Goal: Contribute content: Contribute content

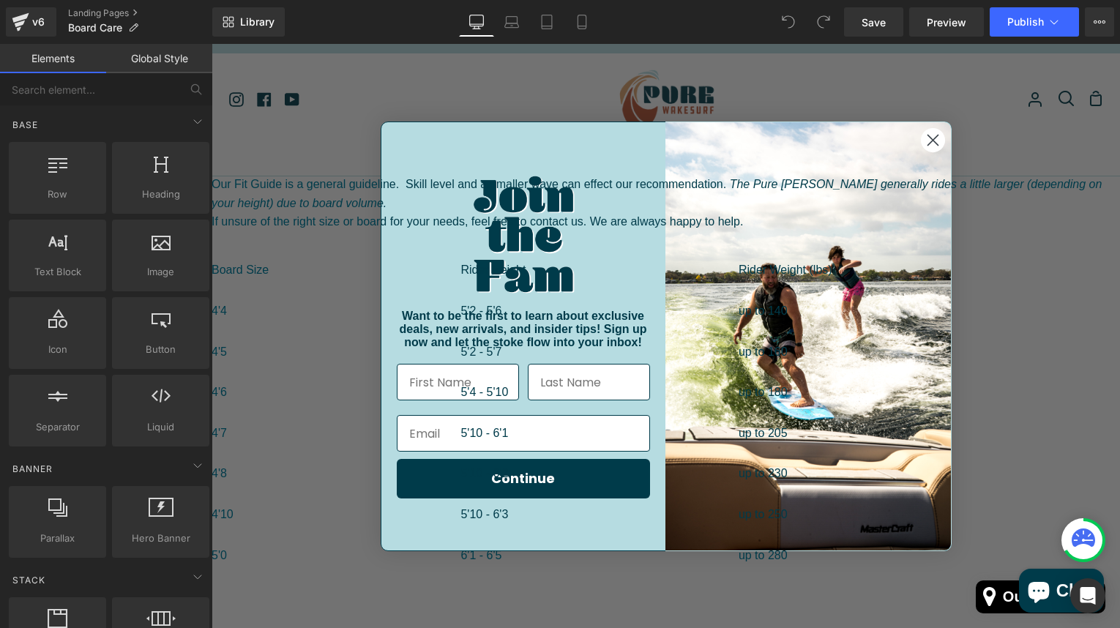
click at [925, 144] on circle "Close dialog" at bounding box center [932, 139] width 24 height 24
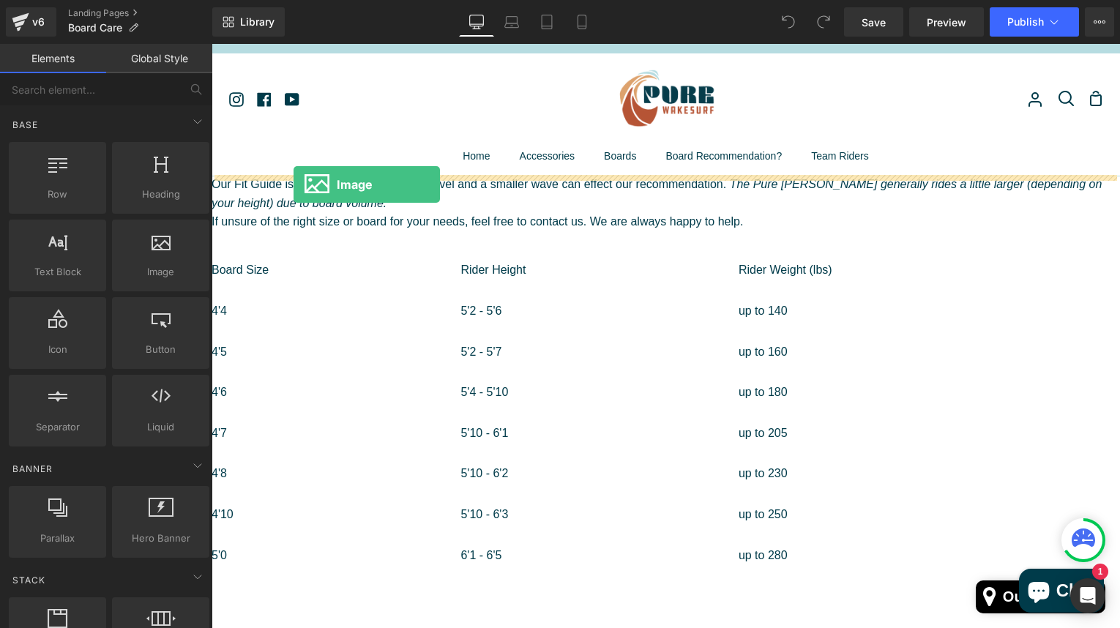
drag, startPoint x: 355, startPoint y: 300, endPoint x: 293, endPoint y: 185, distance: 130.7
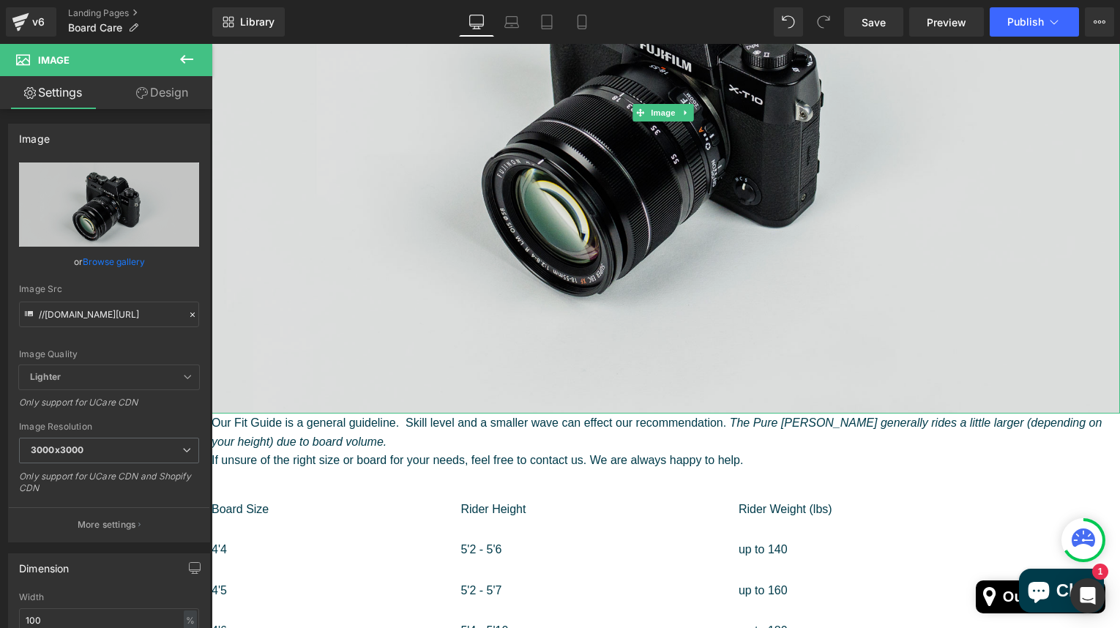
scroll to position [365, 0]
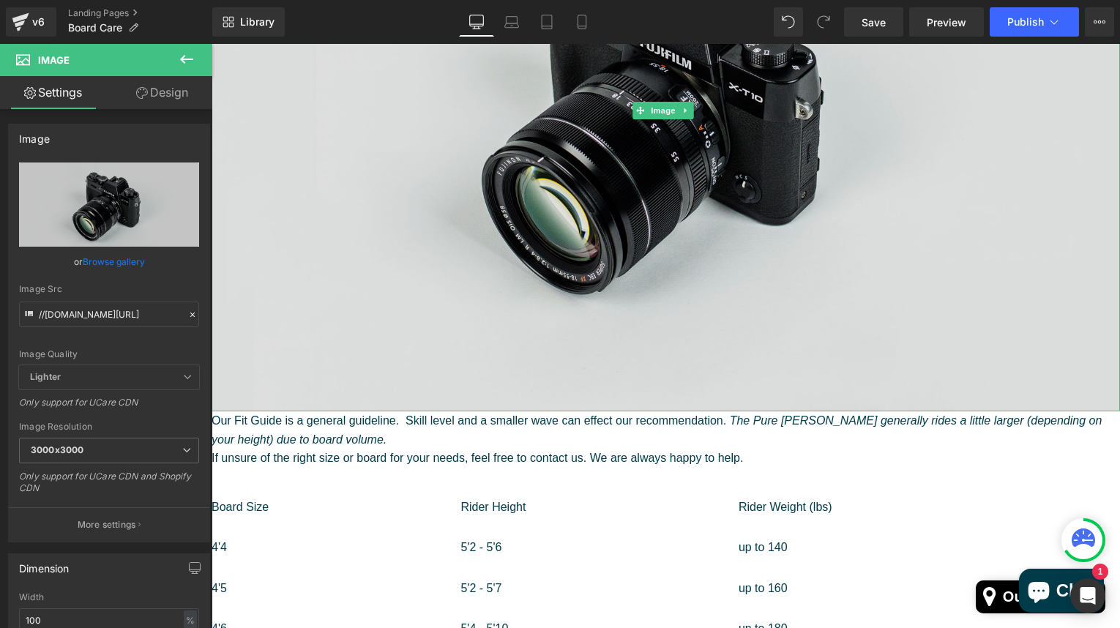
click at [470, 269] on img at bounding box center [666, 111] width 909 height 602
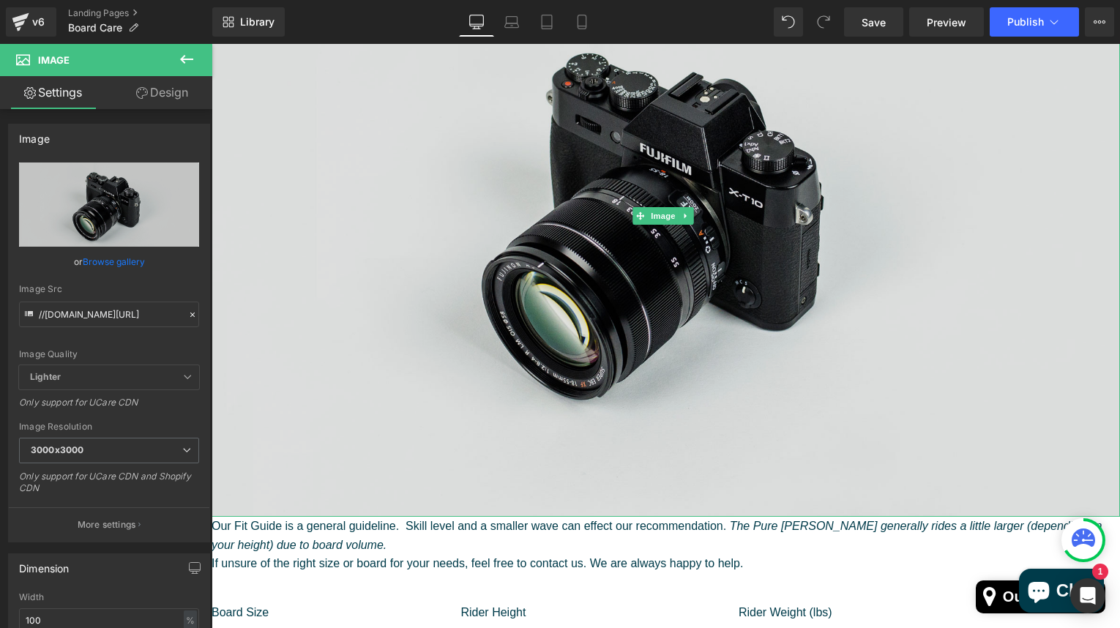
scroll to position [235, 0]
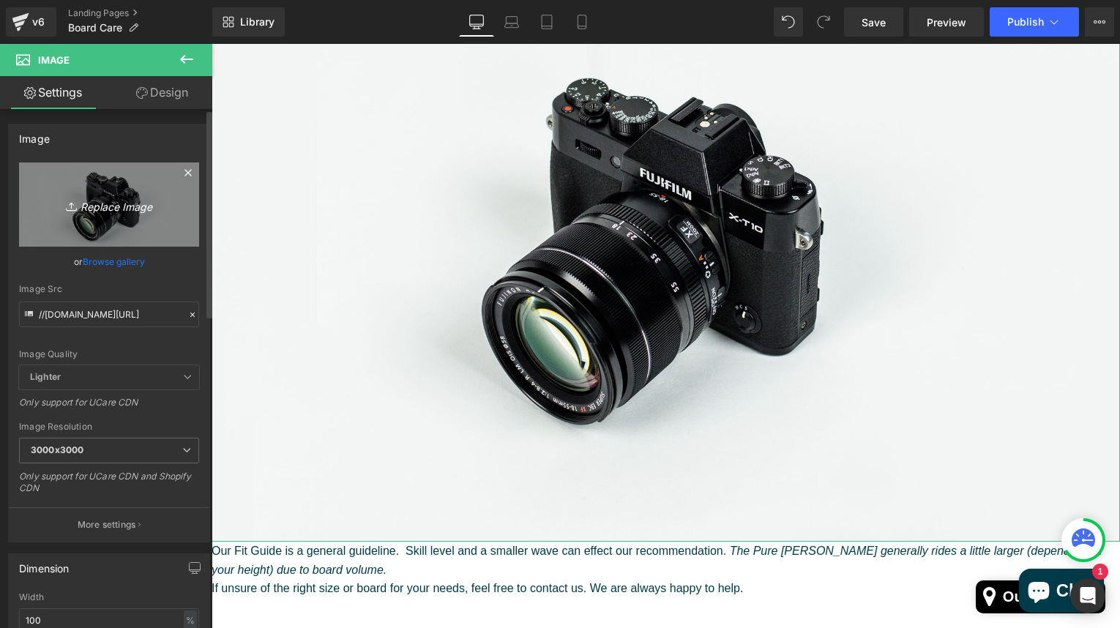
click at [119, 204] on icon "Replace Image" at bounding box center [109, 204] width 117 height 18
type input "C:\fakepath\pure_banner.jpg"
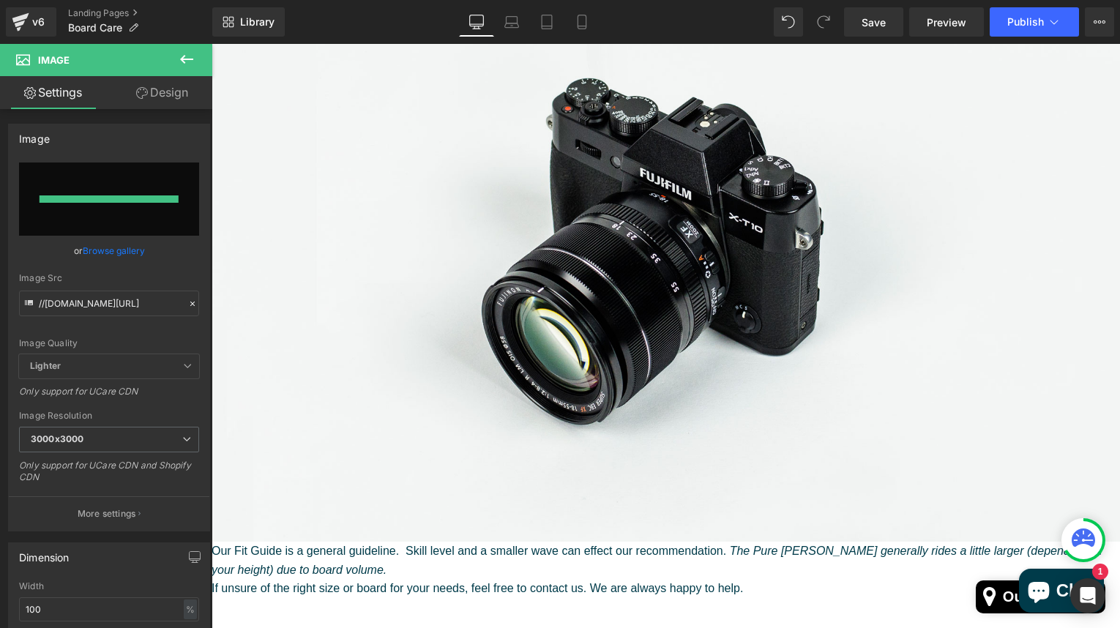
type input "[URL][DOMAIN_NAME]"
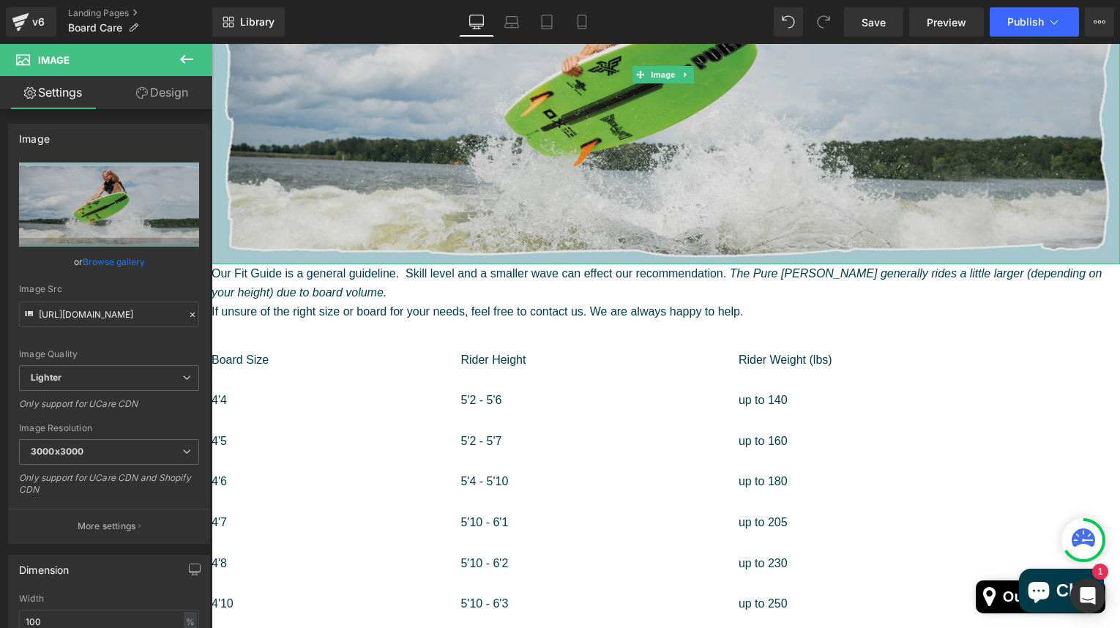
scroll to position [325, 0]
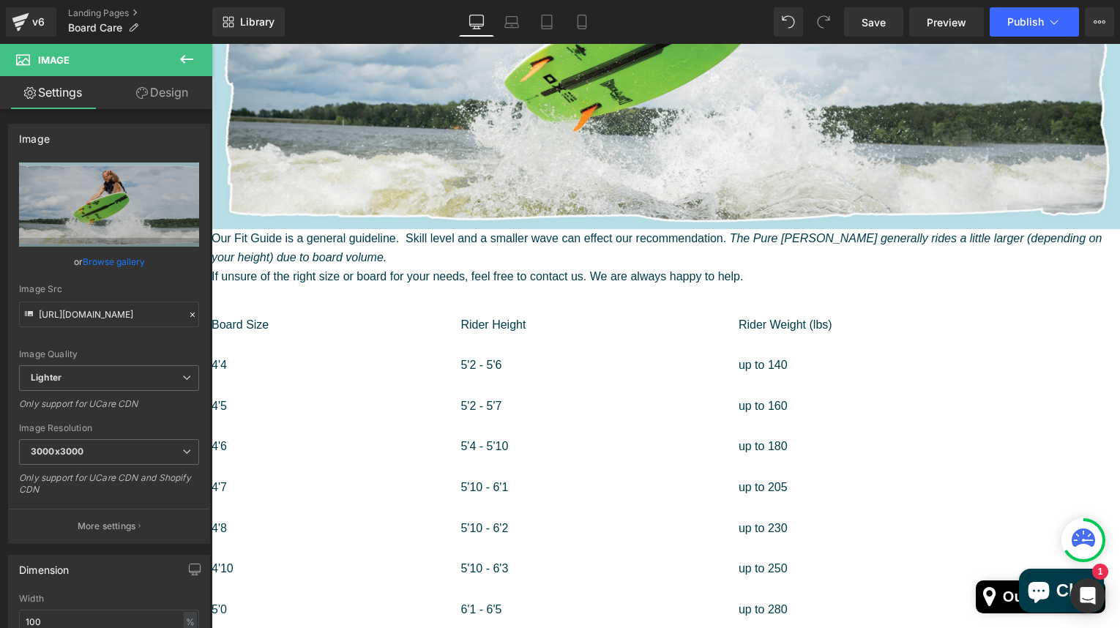
click at [182, 56] on icon at bounding box center [187, 60] width 18 height 18
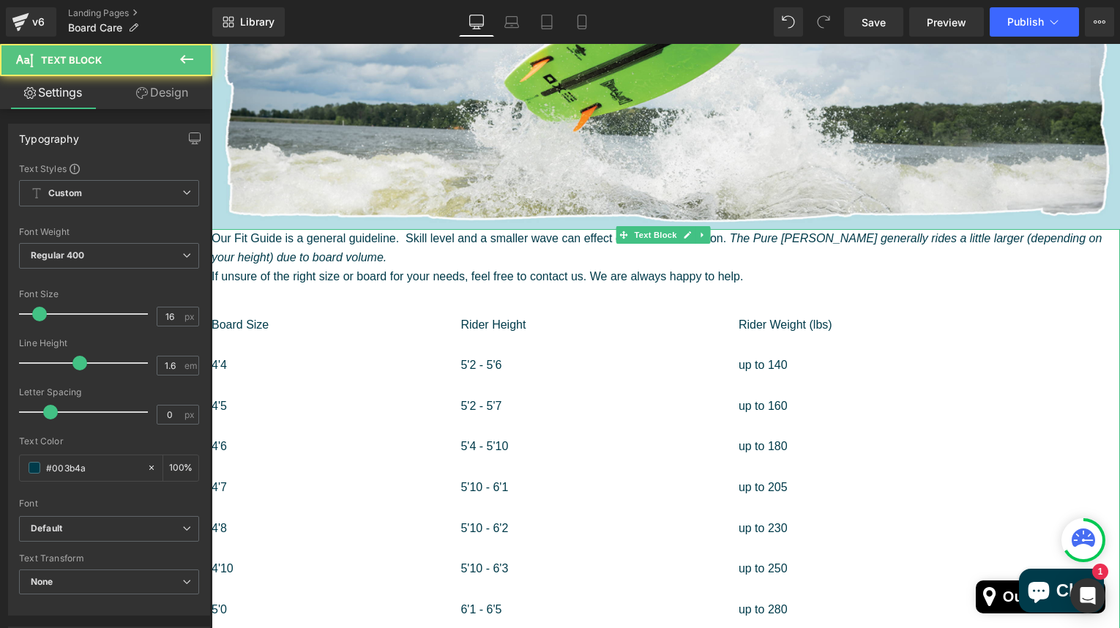
click at [274, 349] on td "4'4" at bounding box center [336, 365] width 249 height 41
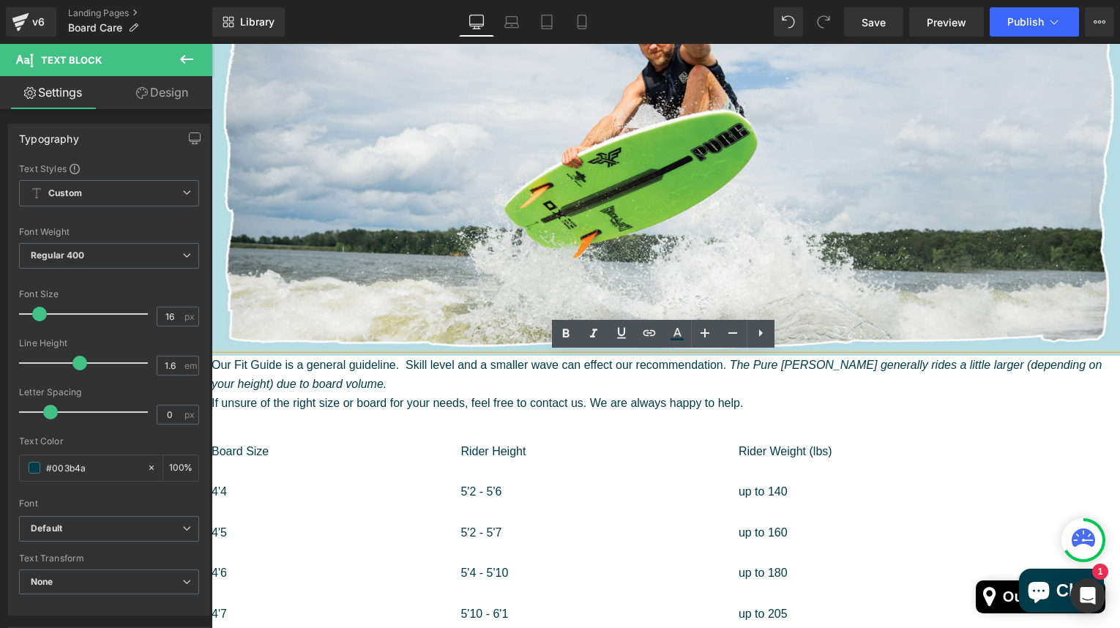
scroll to position [183, 0]
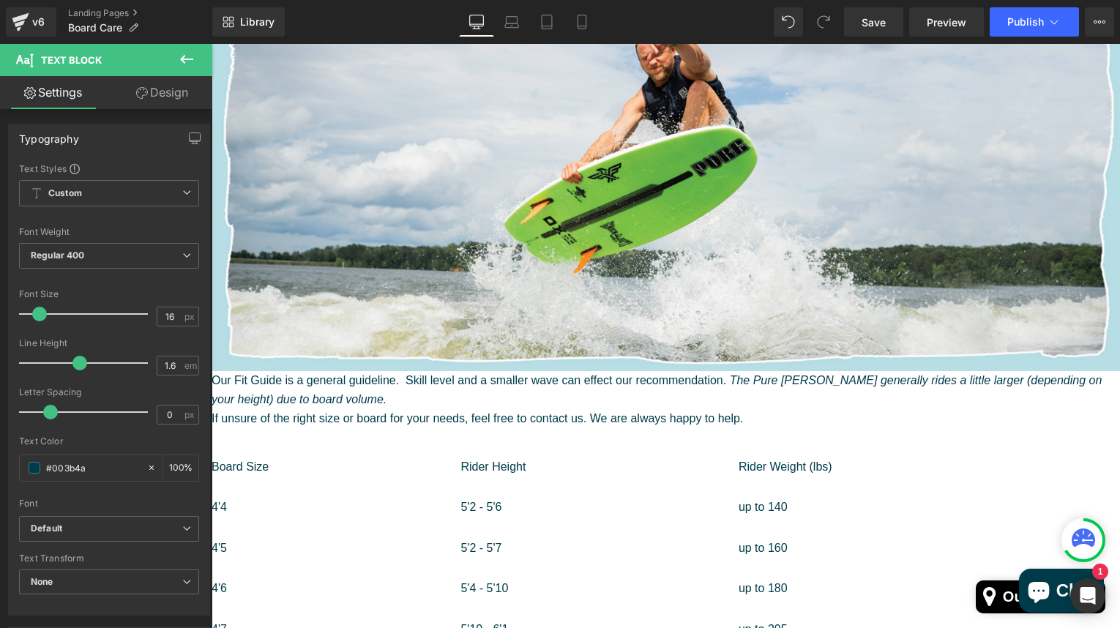
click at [182, 54] on icon at bounding box center [187, 60] width 18 height 18
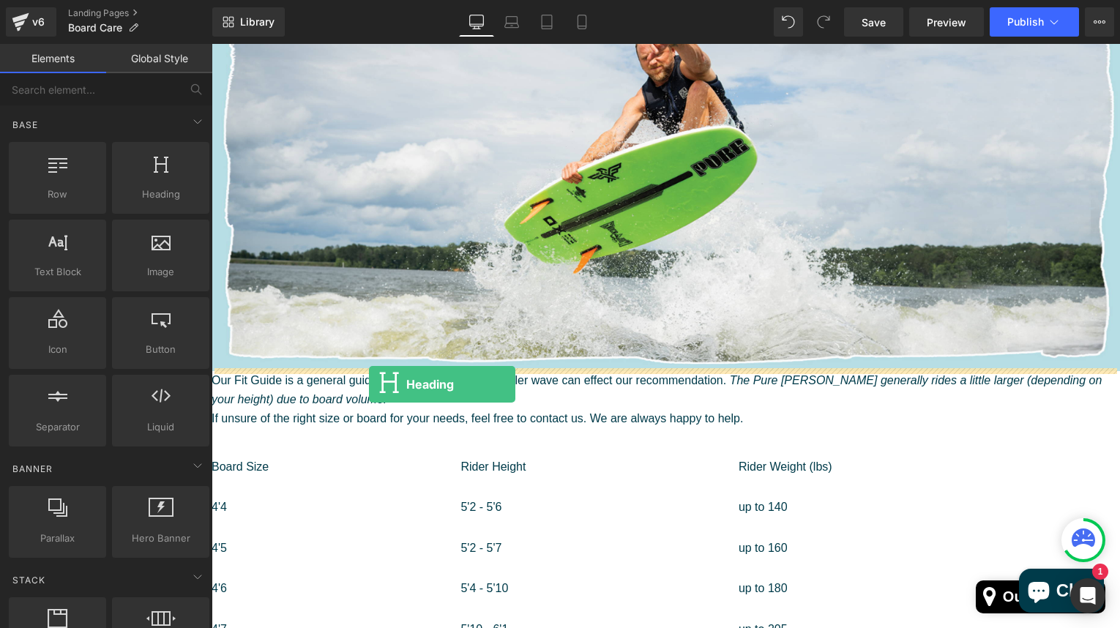
drag, startPoint x: 364, startPoint y: 247, endPoint x: 369, endPoint y: 384, distance: 137.0
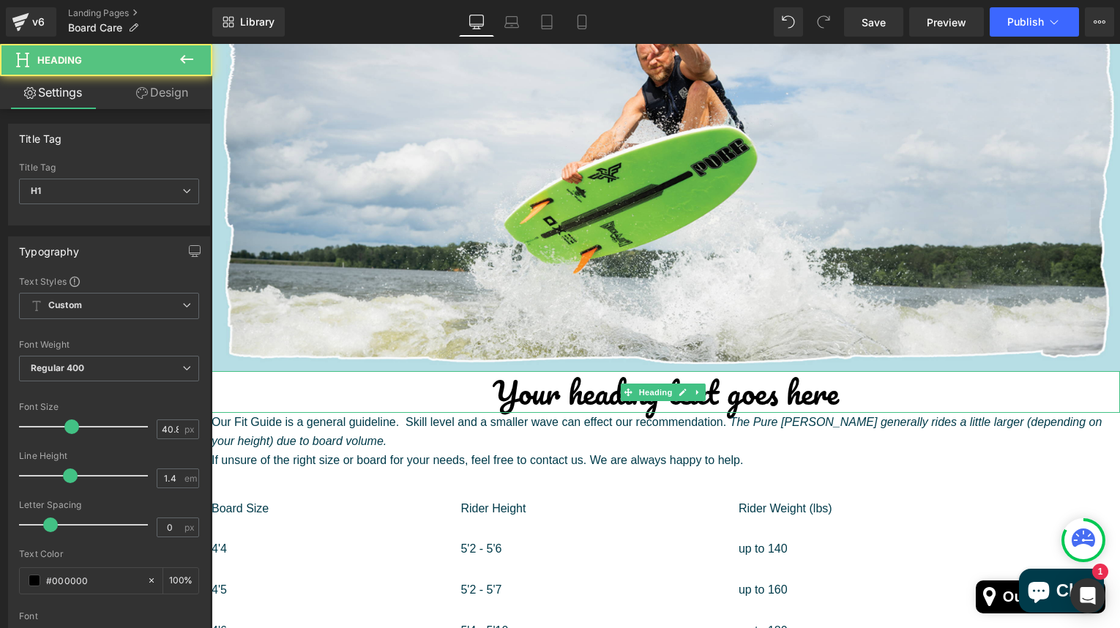
click at [722, 385] on h1 "Your heading text goes here" at bounding box center [666, 392] width 909 height 42
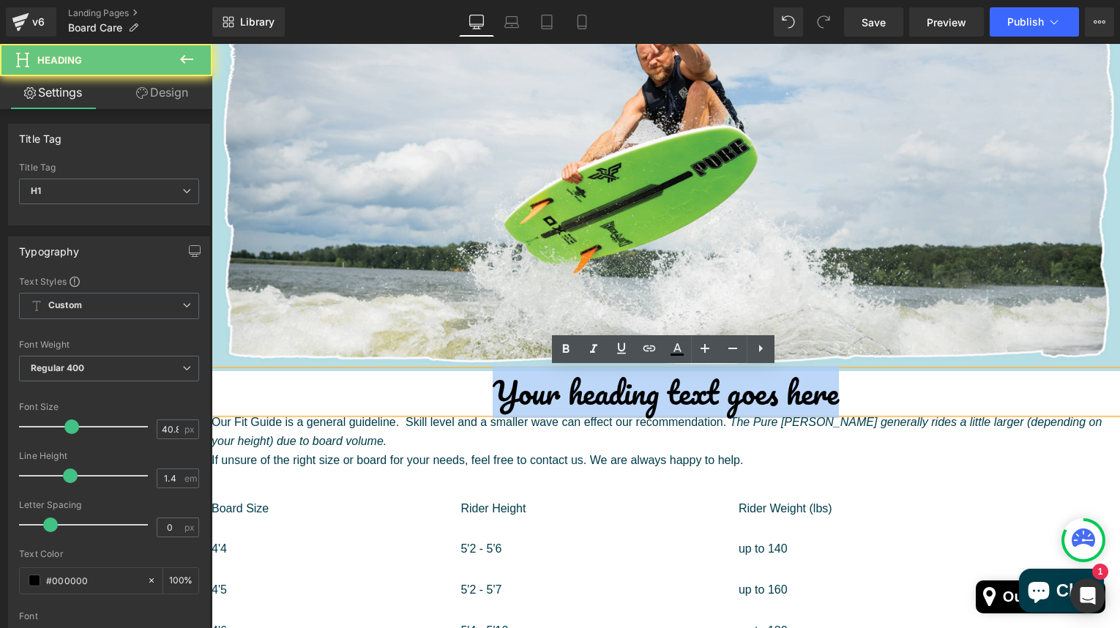
click at [722, 385] on h1 "Your heading text goes here" at bounding box center [666, 392] width 909 height 42
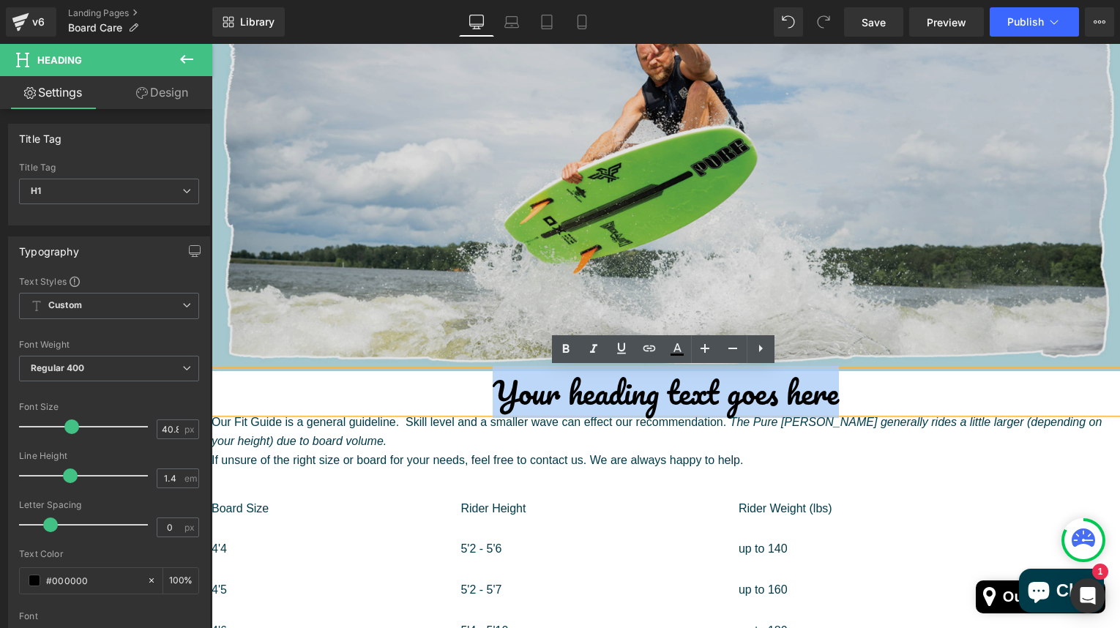
paste div
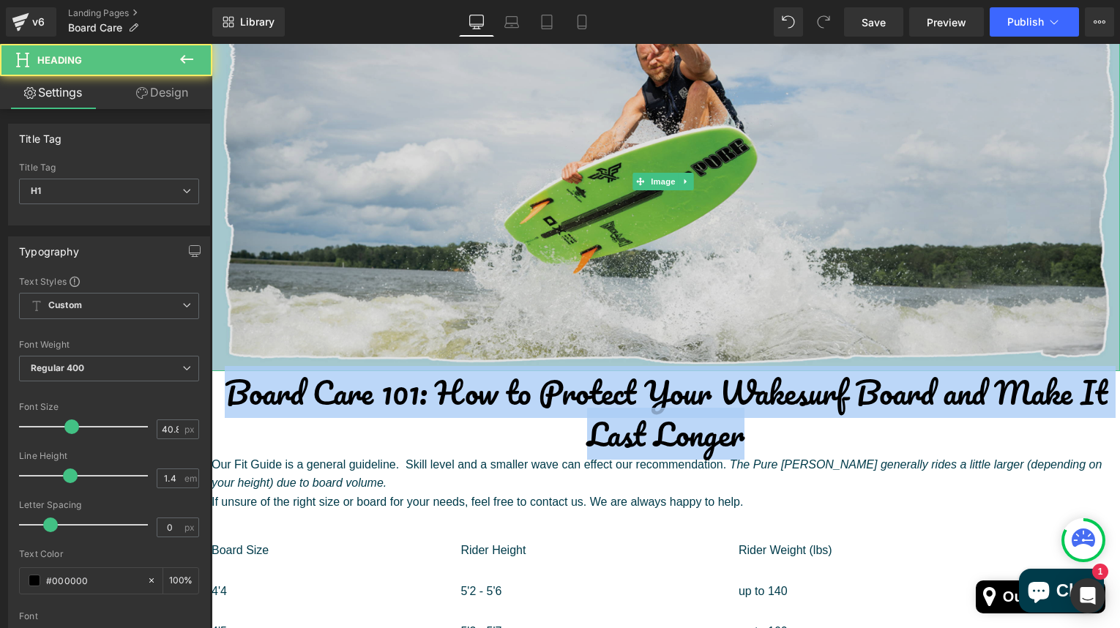
drag, startPoint x: 725, startPoint y: 435, endPoint x: 226, endPoint y: 364, distance: 503.7
click at [226, 364] on div "Image Board Care 101: How to Protect Your Wakesurf Board and Make It Last Longe…" at bounding box center [666, 520] width 909 height 1057
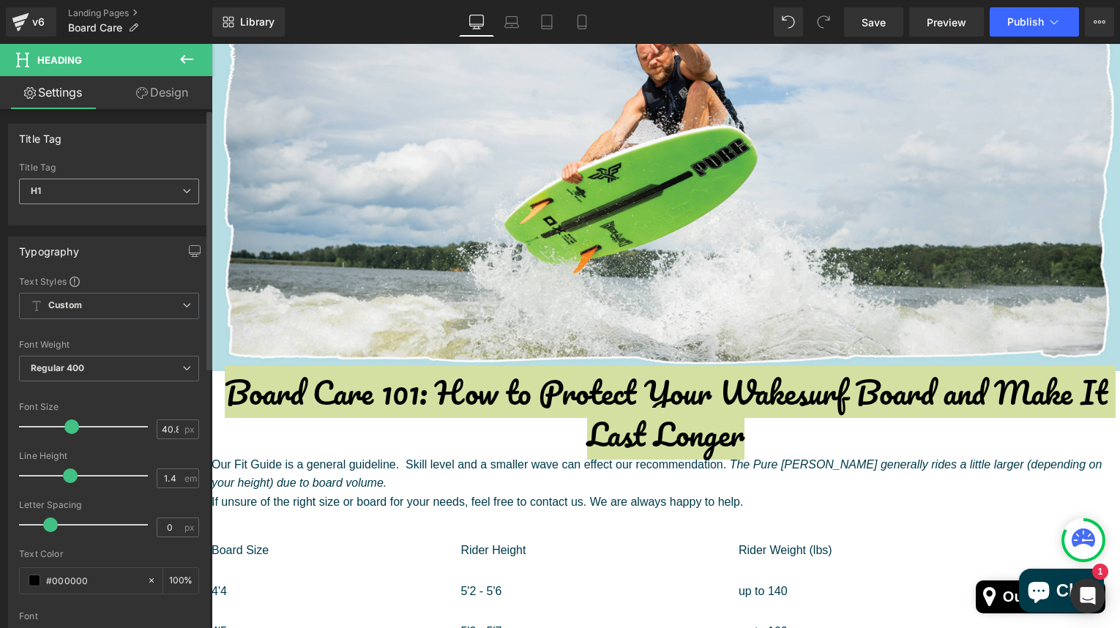
click at [171, 197] on span "H1" at bounding box center [109, 192] width 180 height 26
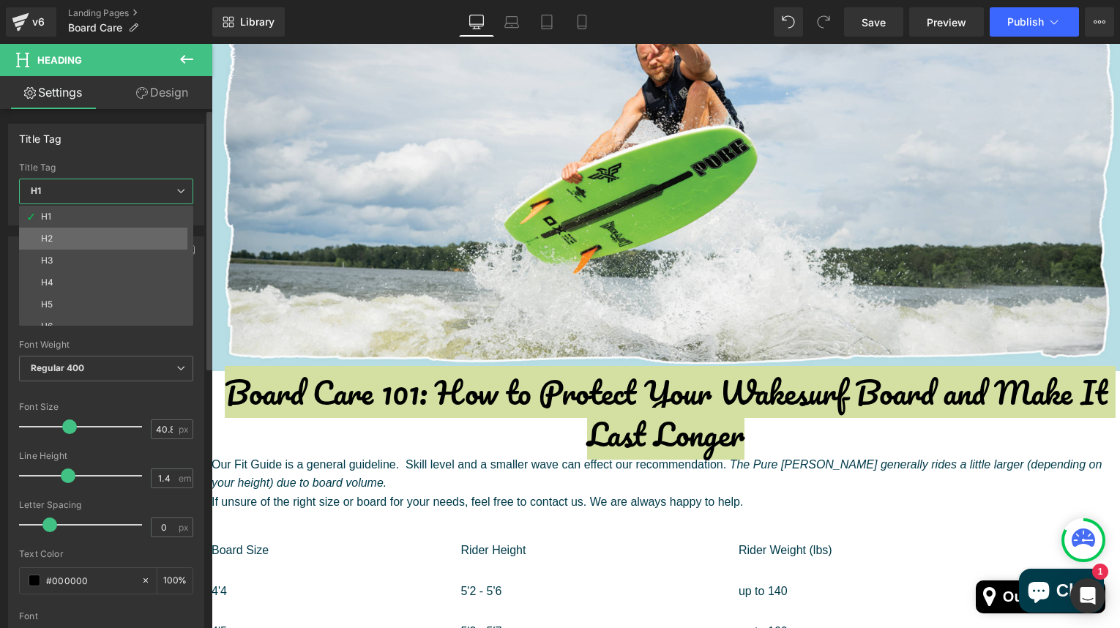
click at [141, 229] on li "H2" at bounding box center [109, 239] width 181 height 22
type input "36"
type input "100"
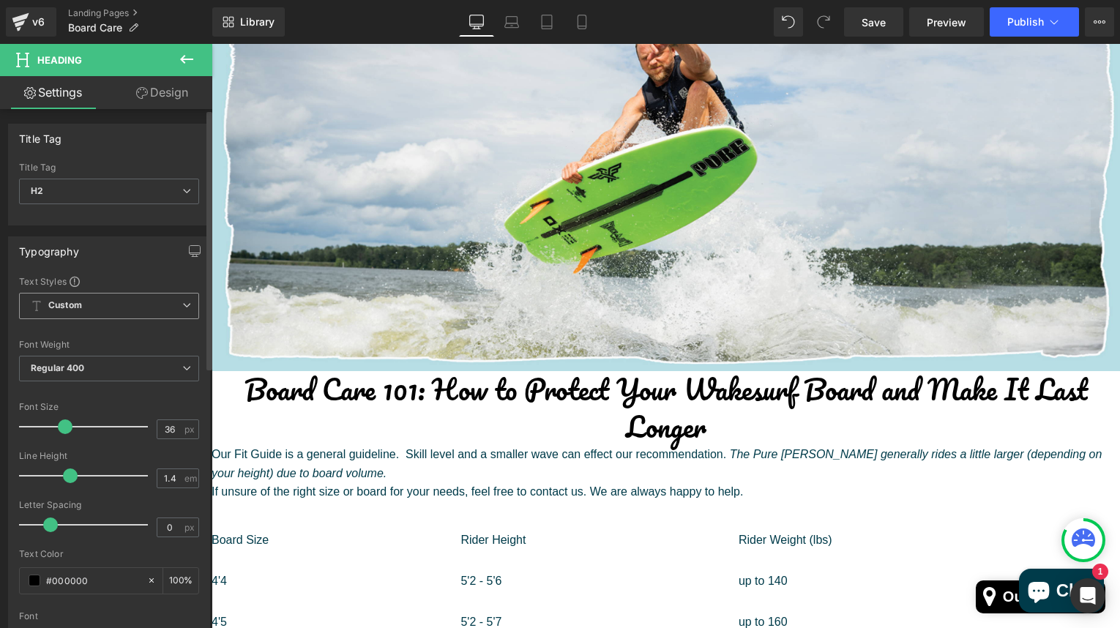
click at [171, 306] on span "Custom Setup Global Style" at bounding box center [109, 306] width 180 height 26
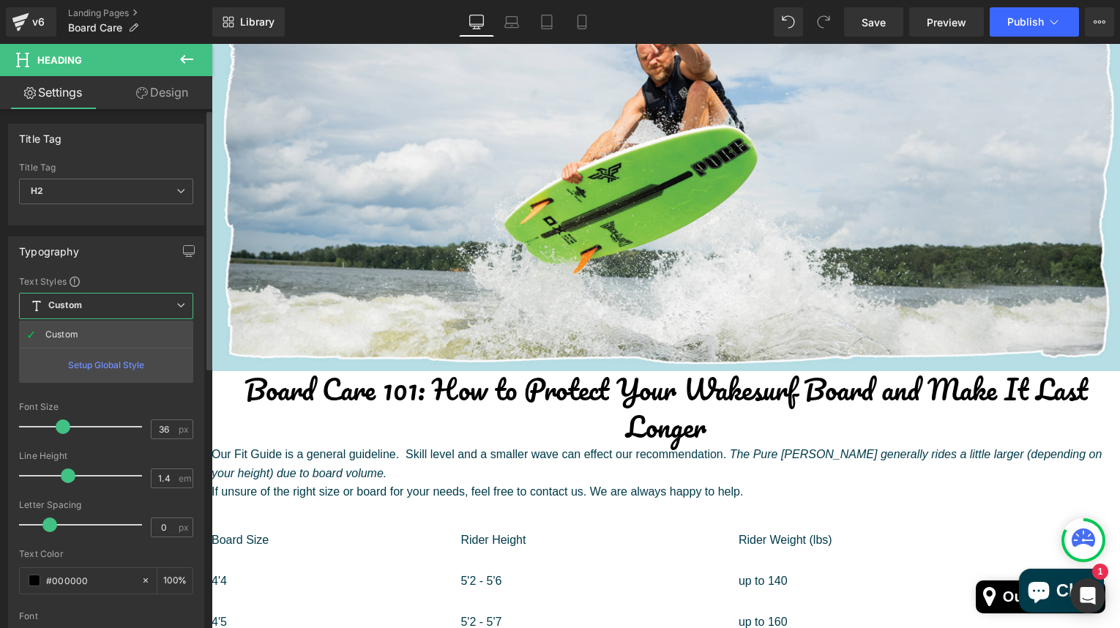
click at [119, 363] on div "Setup Global Style" at bounding box center [106, 365] width 174 height 34
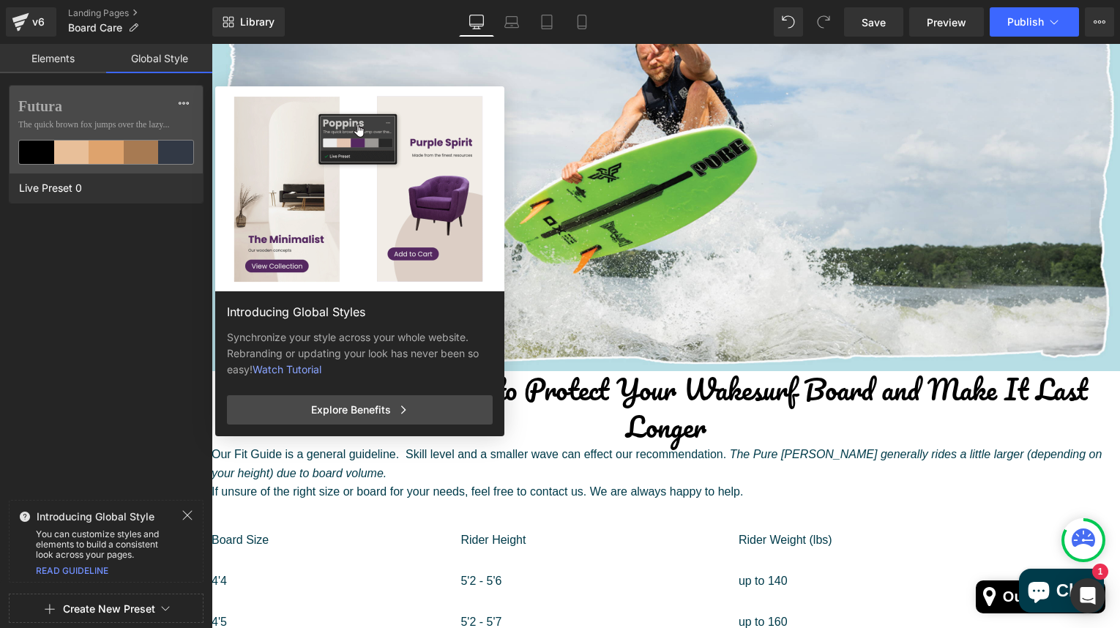
click at [53, 62] on link "Elements" at bounding box center [53, 58] width 106 height 29
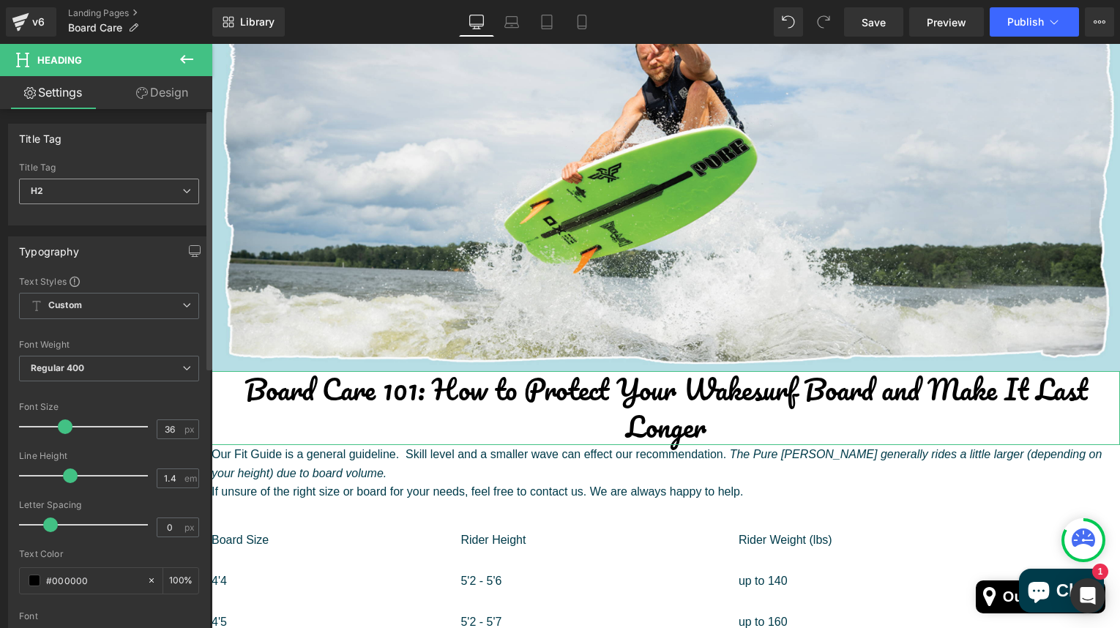
click at [188, 185] on span "H2" at bounding box center [109, 192] width 180 height 26
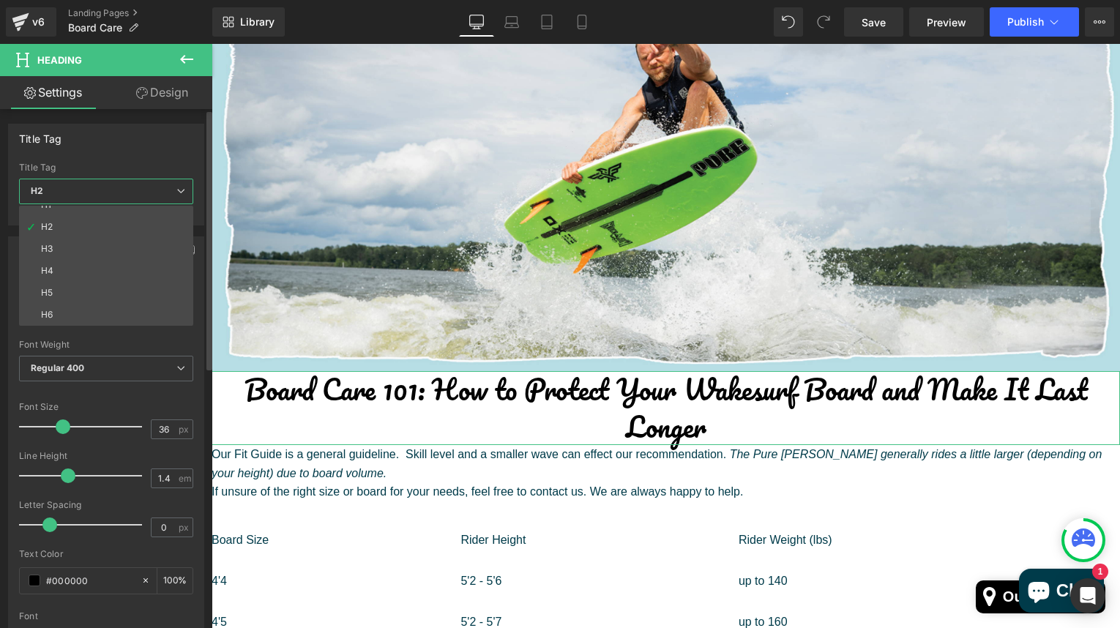
scroll to position [12, 0]
click at [53, 311] on div "H6" at bounding box center [47, 315] width 12 height 10
type input "19.2"
type input "100"
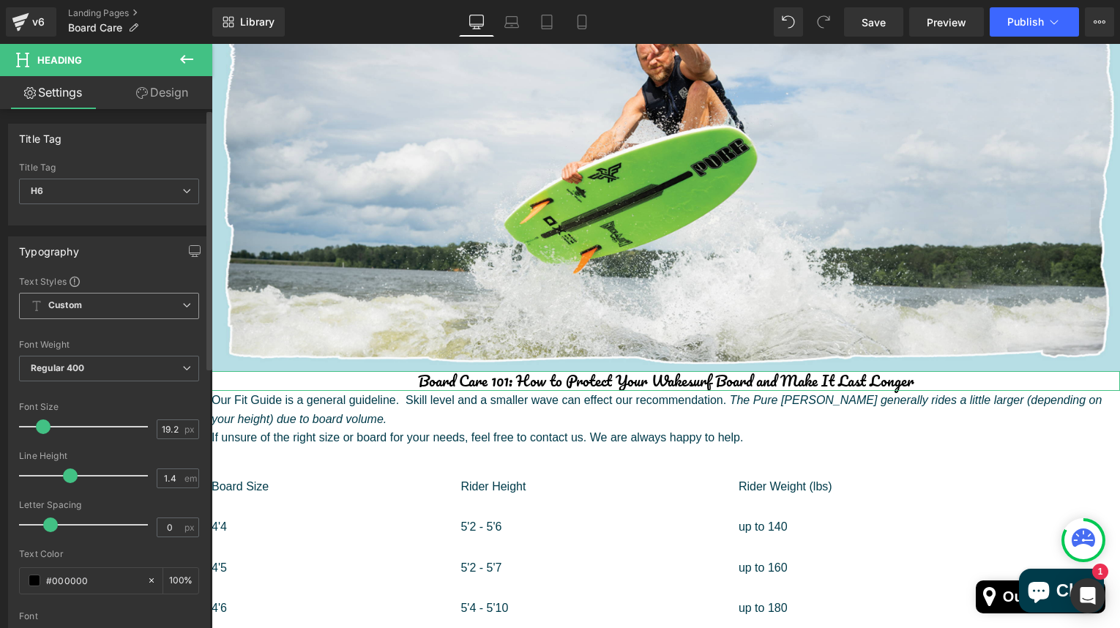
click at [166, 297] on span "Custom Setup Global Style" at bounding box center [109, 306] width 180 height 26
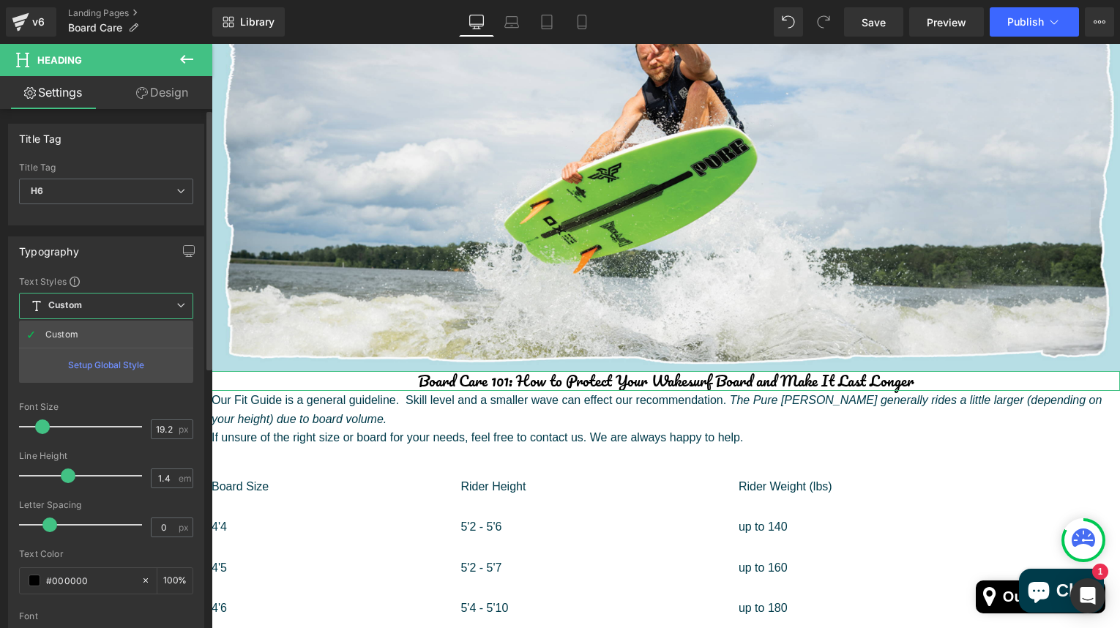
click at [86, 360] on div "Setup Global Style" at bounding box center [106, 365] width 174 height 34
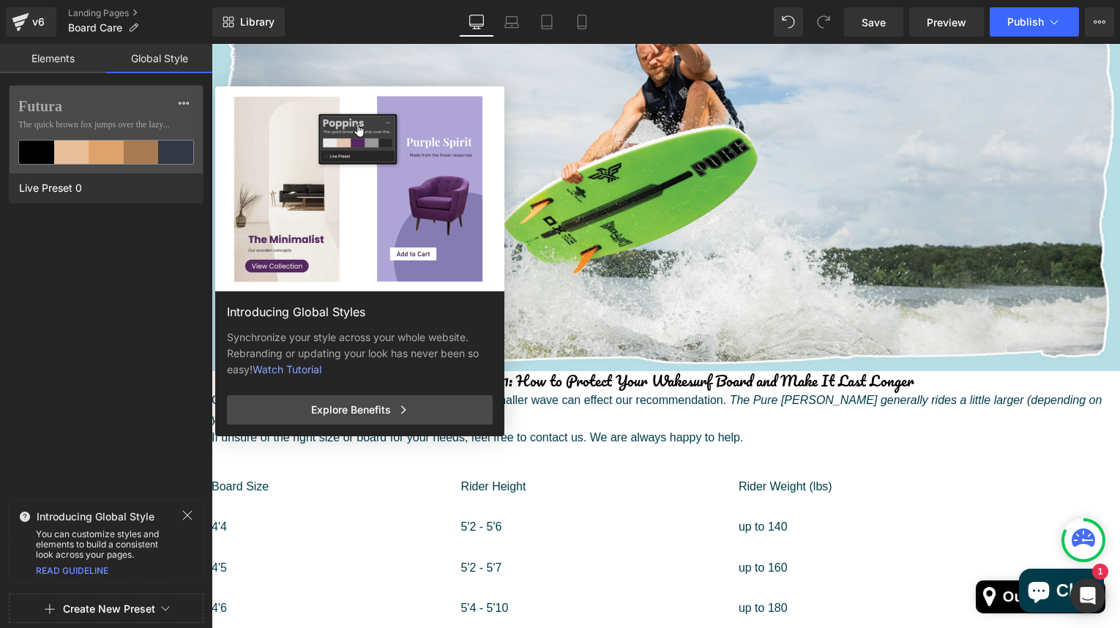
click at [350, 575] on div "Introducing Global Styles Synchronize your style across your whole website. Reb…" at bounding box center [431, 400] width 432 height 628
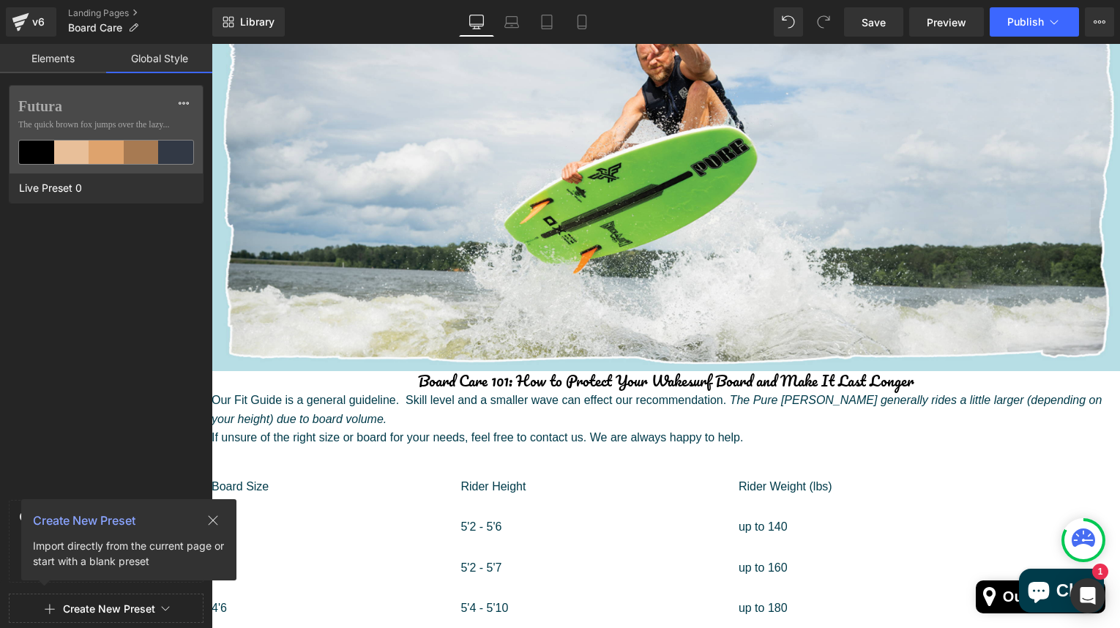
click at [576, 218] on body "Skip to content Search My Account 0 Shopping Cart" at bounding box center [666, 600] width 909 height 1478
click at [24, 23] on icon at bounding box center [21, 22] width 18 height 37
